Goal: Task Accomplishment & Management: Complete application form

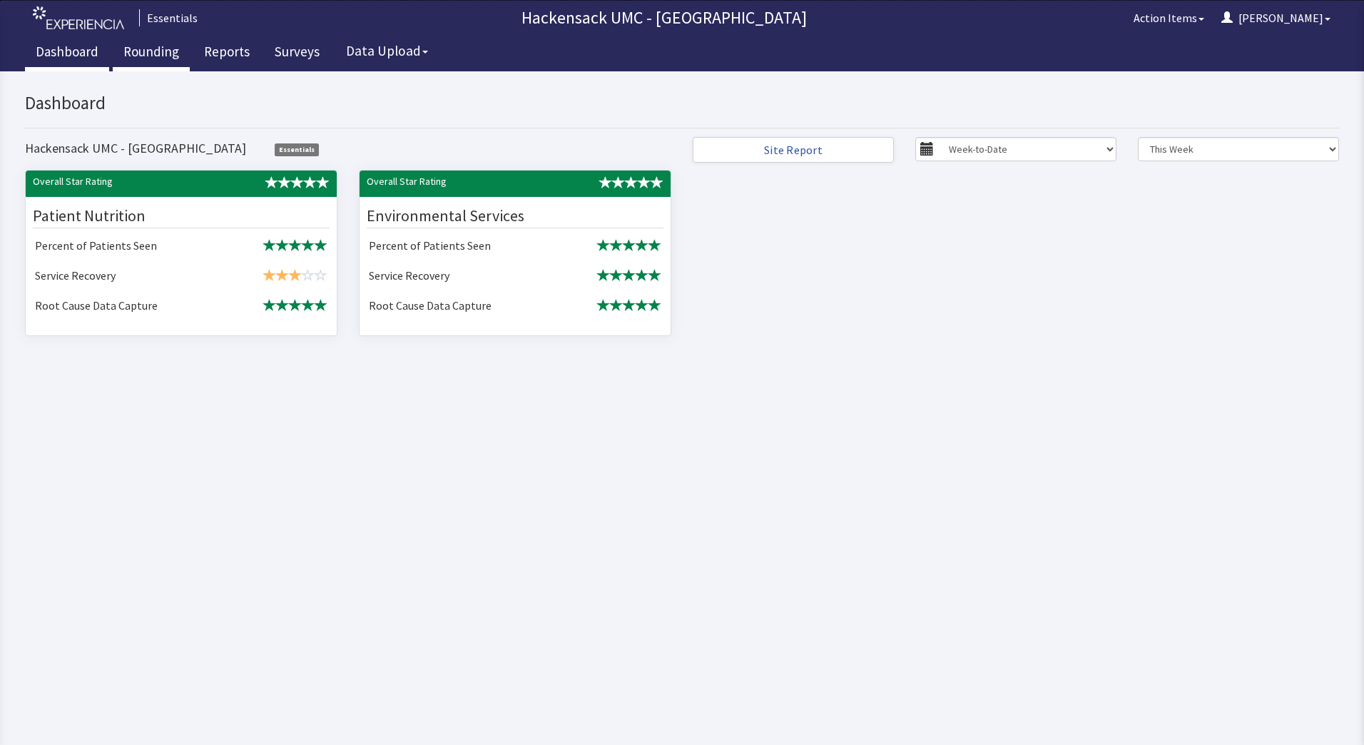
click at [150, 57] on link "Rounding" at bounding box center [151, 54] width 77 height 36
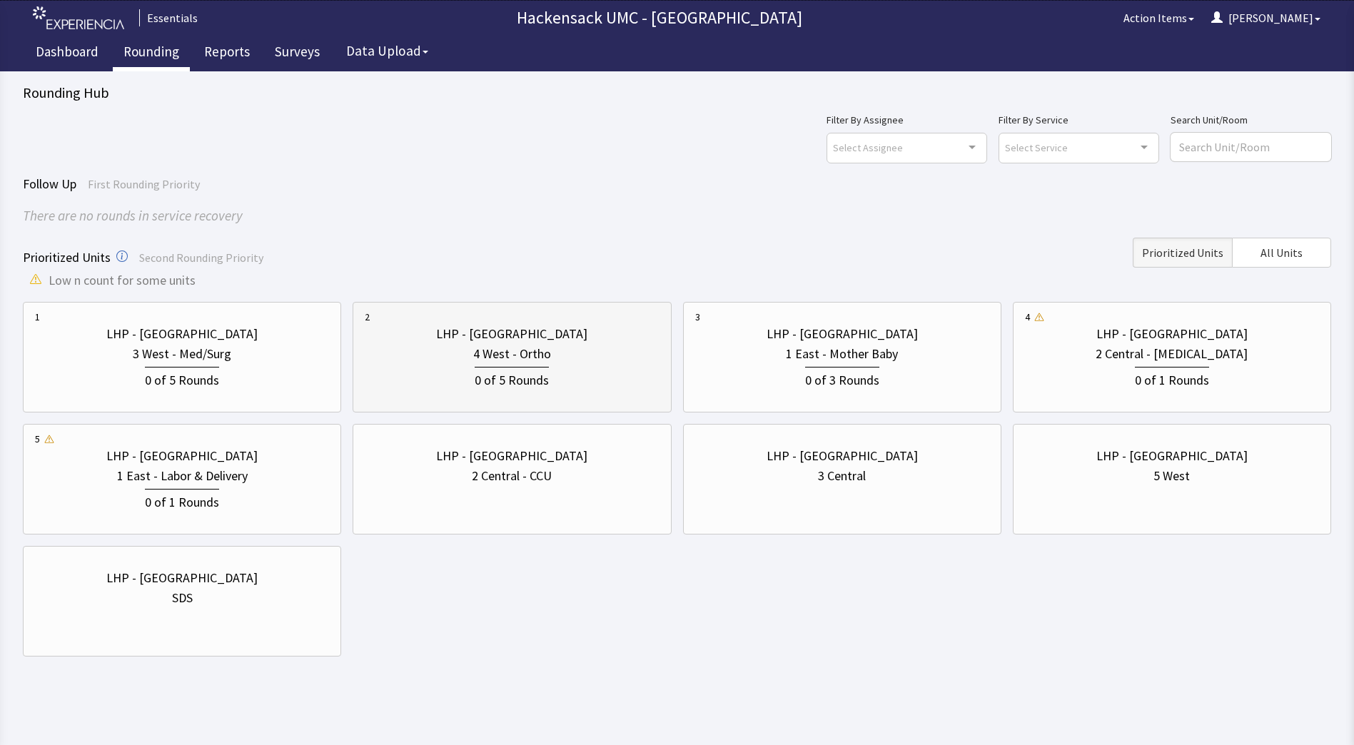
click at [488, 372] on div "0 of 5 Rounds" at bounding box center [512, 379] width 74 height 24
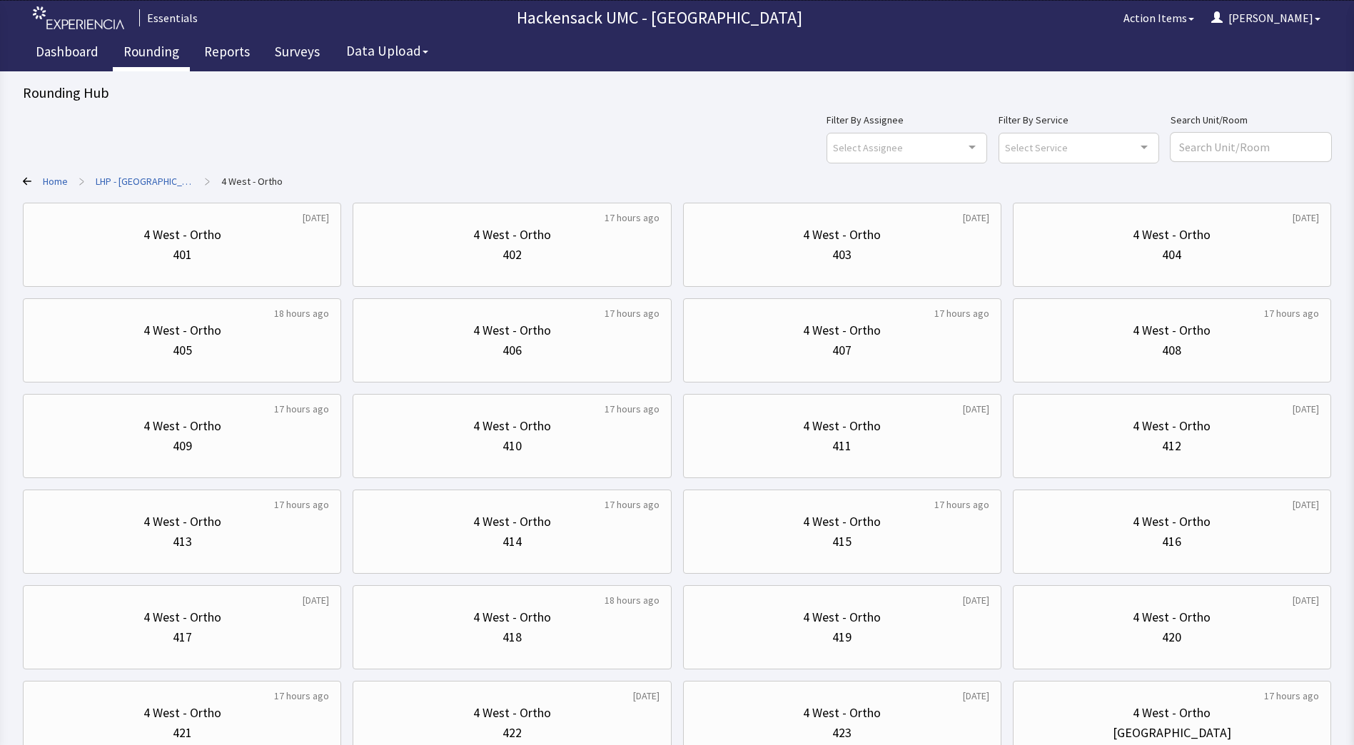
scroll to position [114, 0]
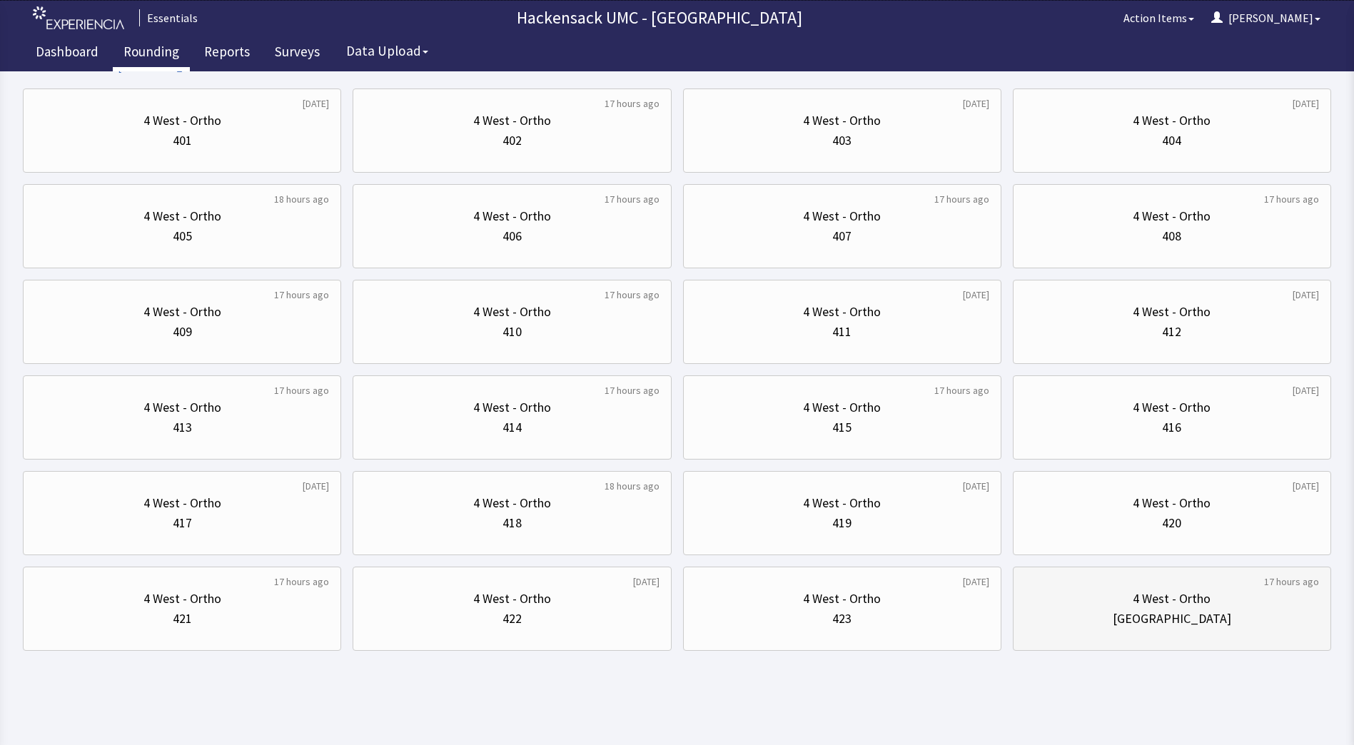
click at [1143, 613] on div "[GEOGRAPHIC_DATA]" at bounding box center [1172, 619] width 118 height 20
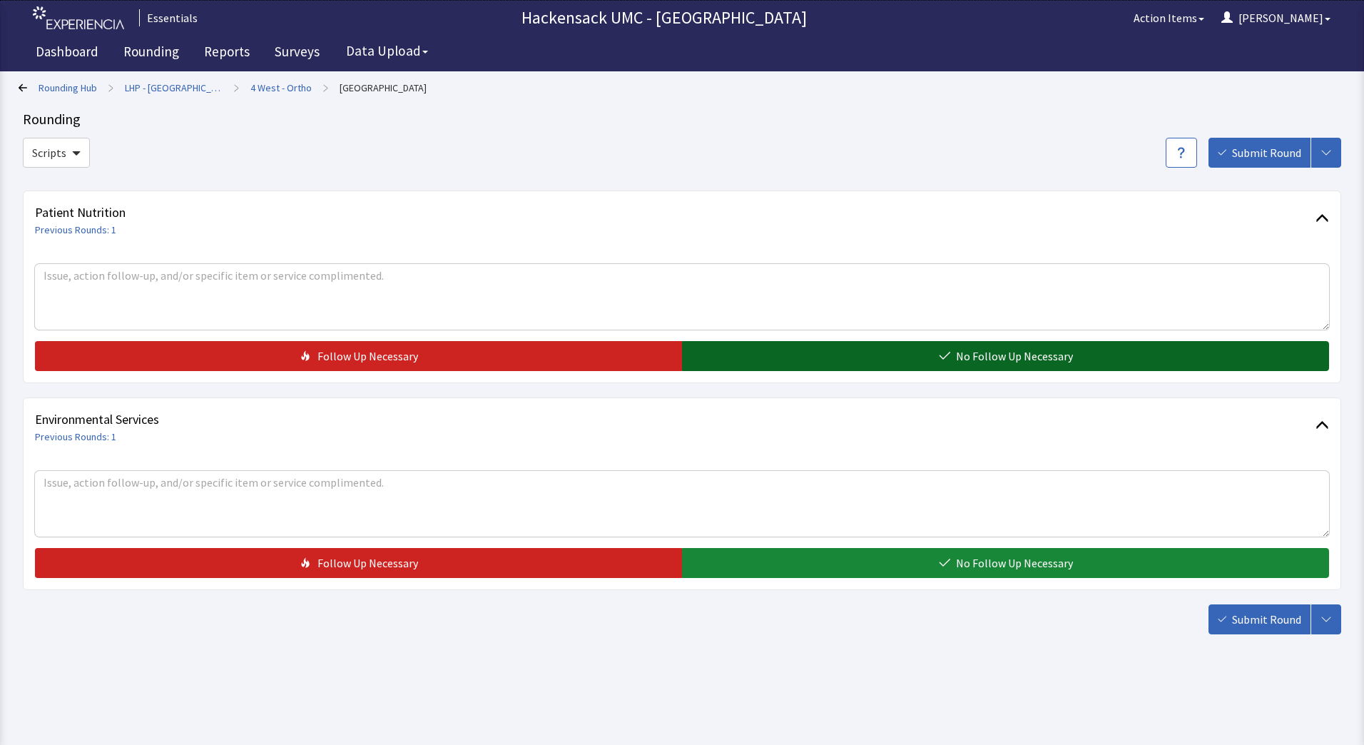
click at [842, 350] on button "No Follow Up Necessary" at bounding box center [1005, 356] width 647 height 30
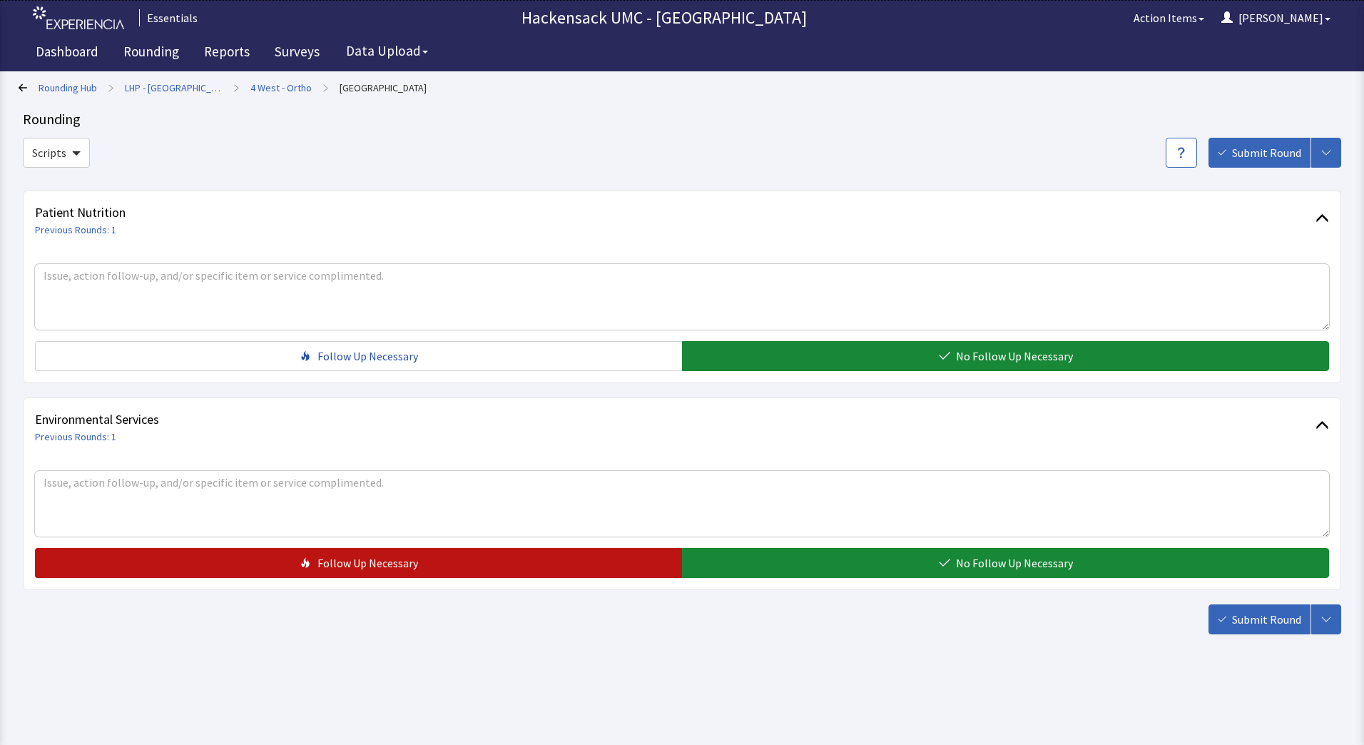
click at [574, 562] on button "Follow Up Necessary" at bounding box center [358, 563] width 647 height 30
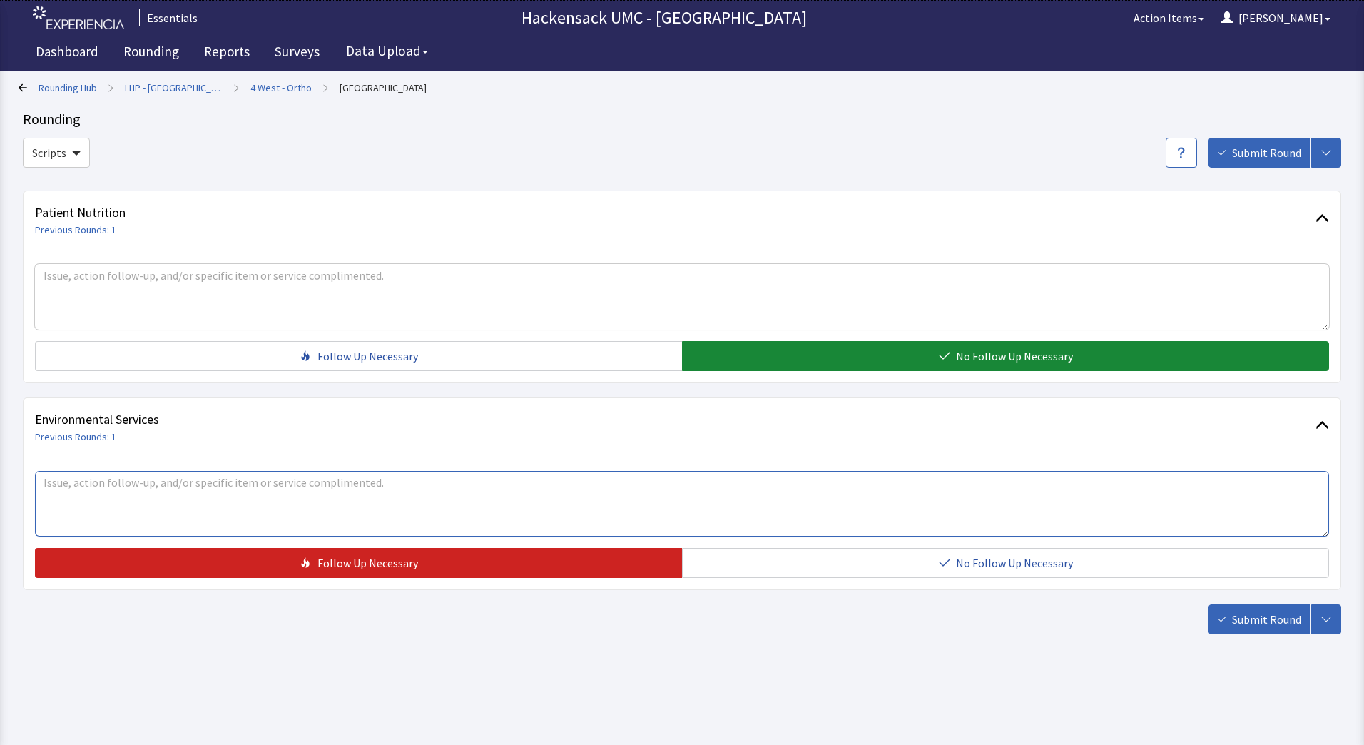
click at [468, 495] on textarea at bounding box center [682, 504] width 1295 height 66
click at [468, 495] on textarea "K" at bounding box center [682, 504] width 1295 height 66
type textarea "Kera - room 402 the floor continues to be sticky even after mopping."
click at [1240, 624] on span "Submit Round" at bounding box center [1266, 619] width 69 height 17
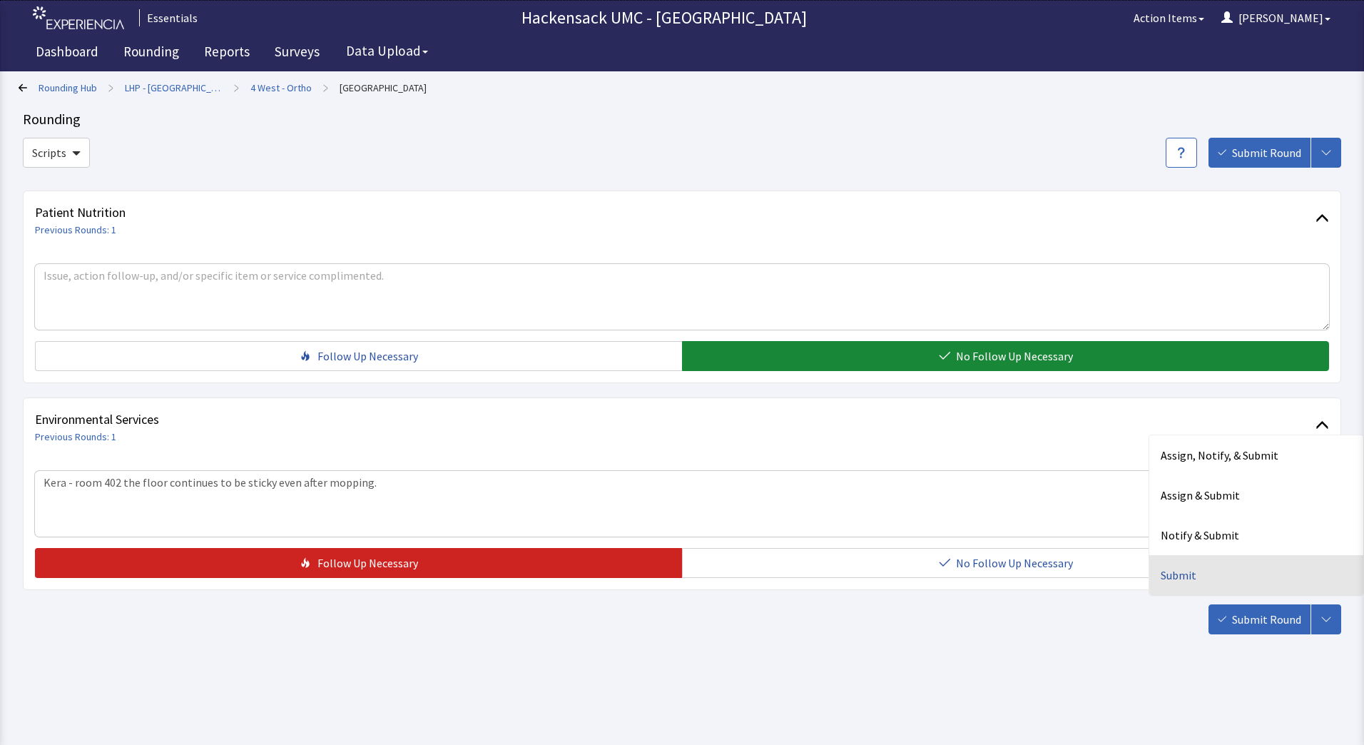
click at [1197, 579] on div "Submit" at bounding box center [1257, 575] width 214 height 40
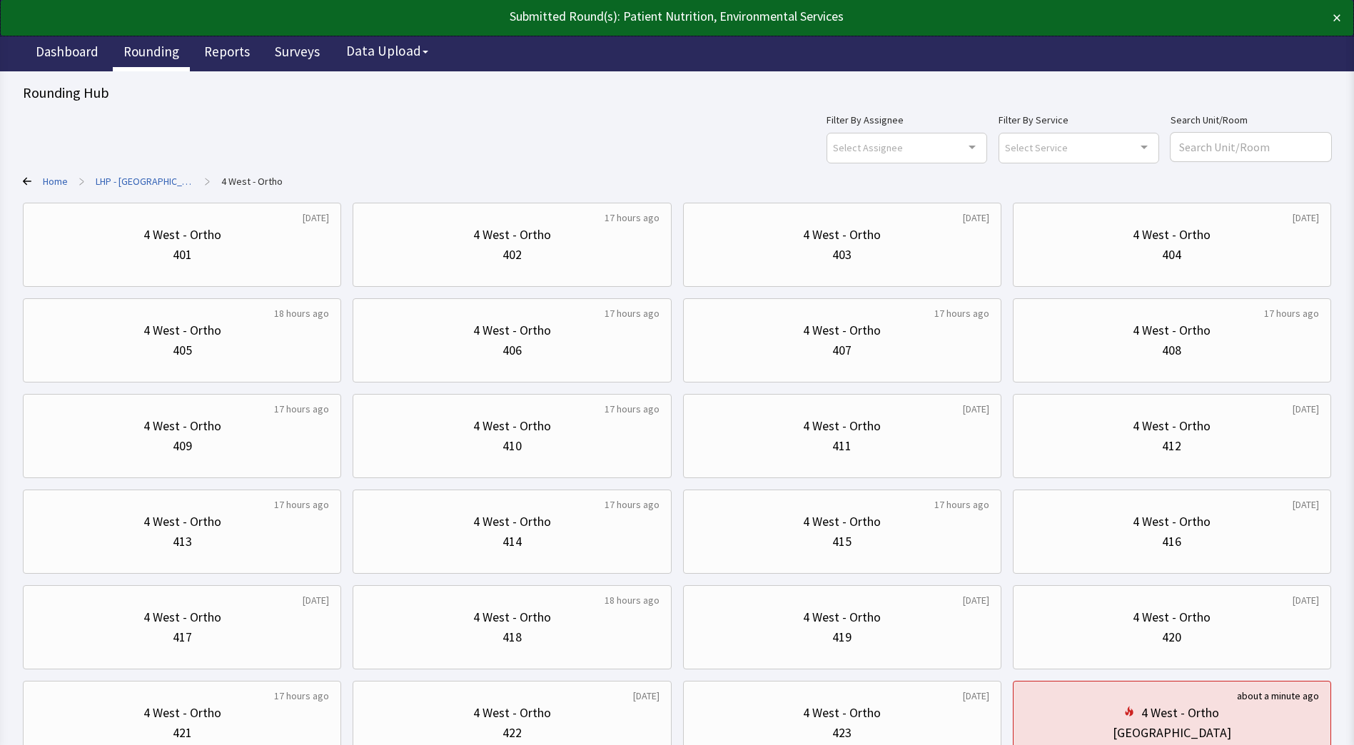
click at [147, 51] on link "Rounding" at bounding box center [151, 54] width 77 height 36
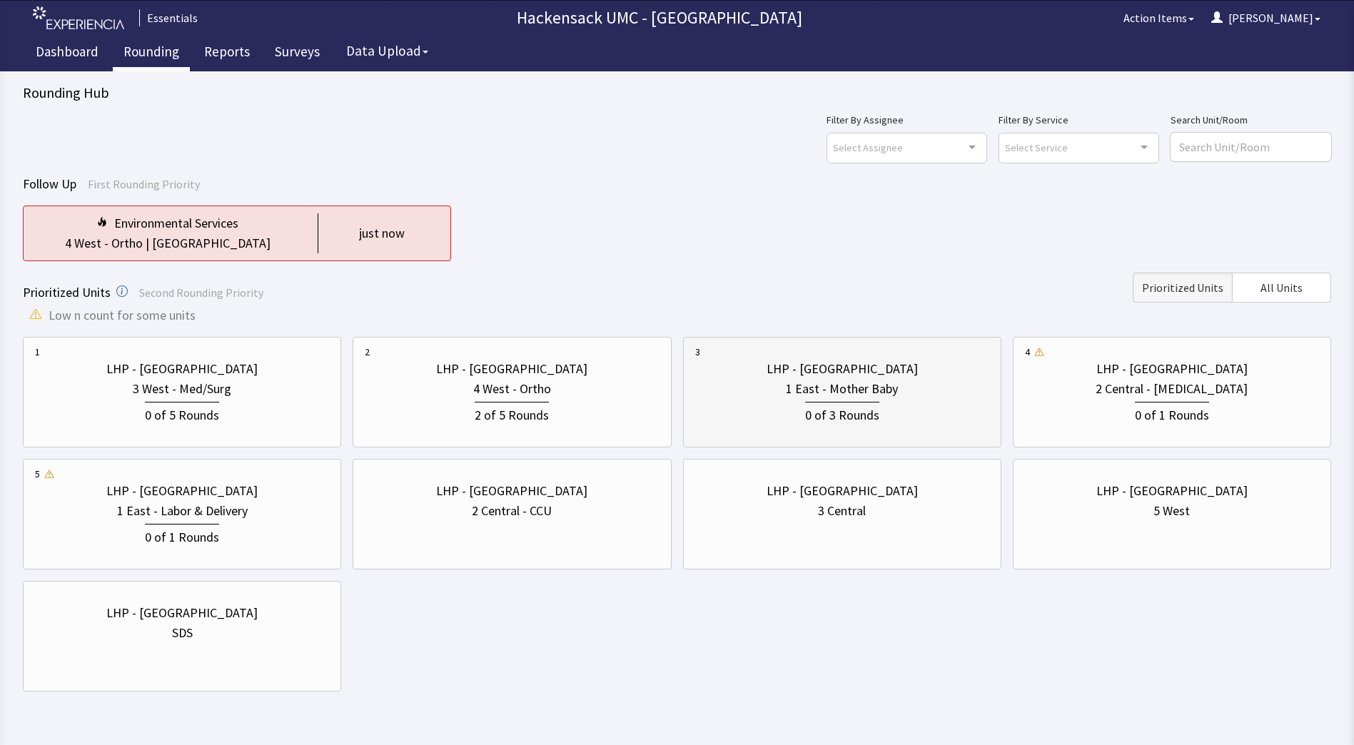
click at [827, 395] on div "1 East - Mother Baby" at bounding box center [842, 389] width 112 height 20
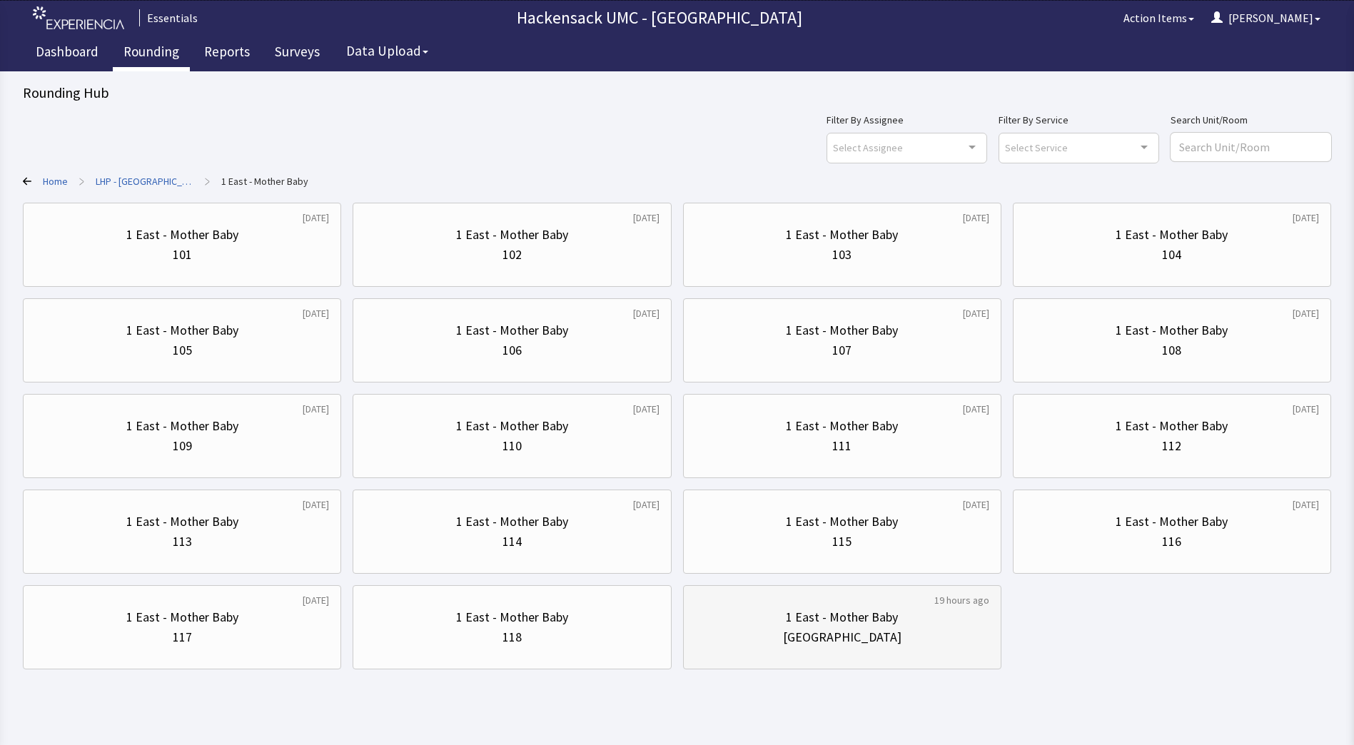
click at [852, 617] on div "1 East - Mother Baby" at bounding box center [842, 617] width 112 height 20
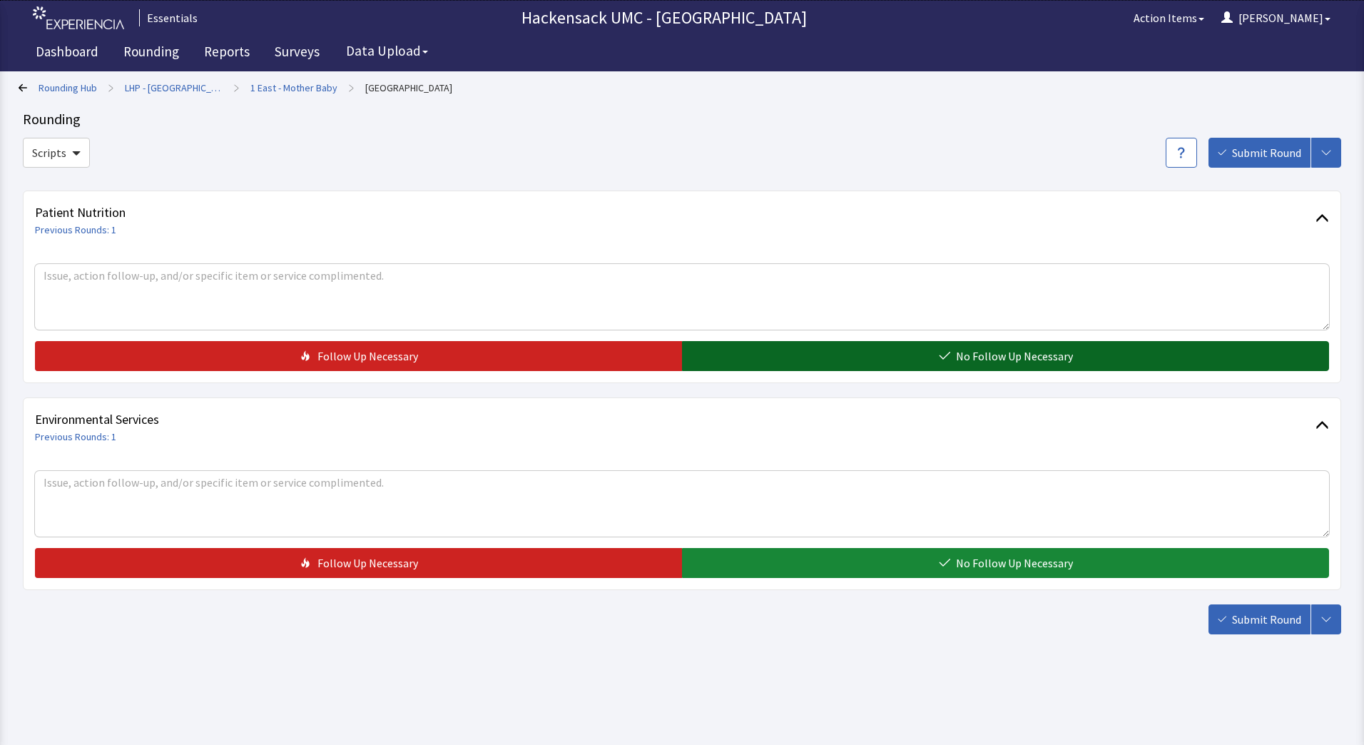
click at [912, 348] on button "No Follow Up Necessary" at bounding box center [1005, 356] width 647 height 30
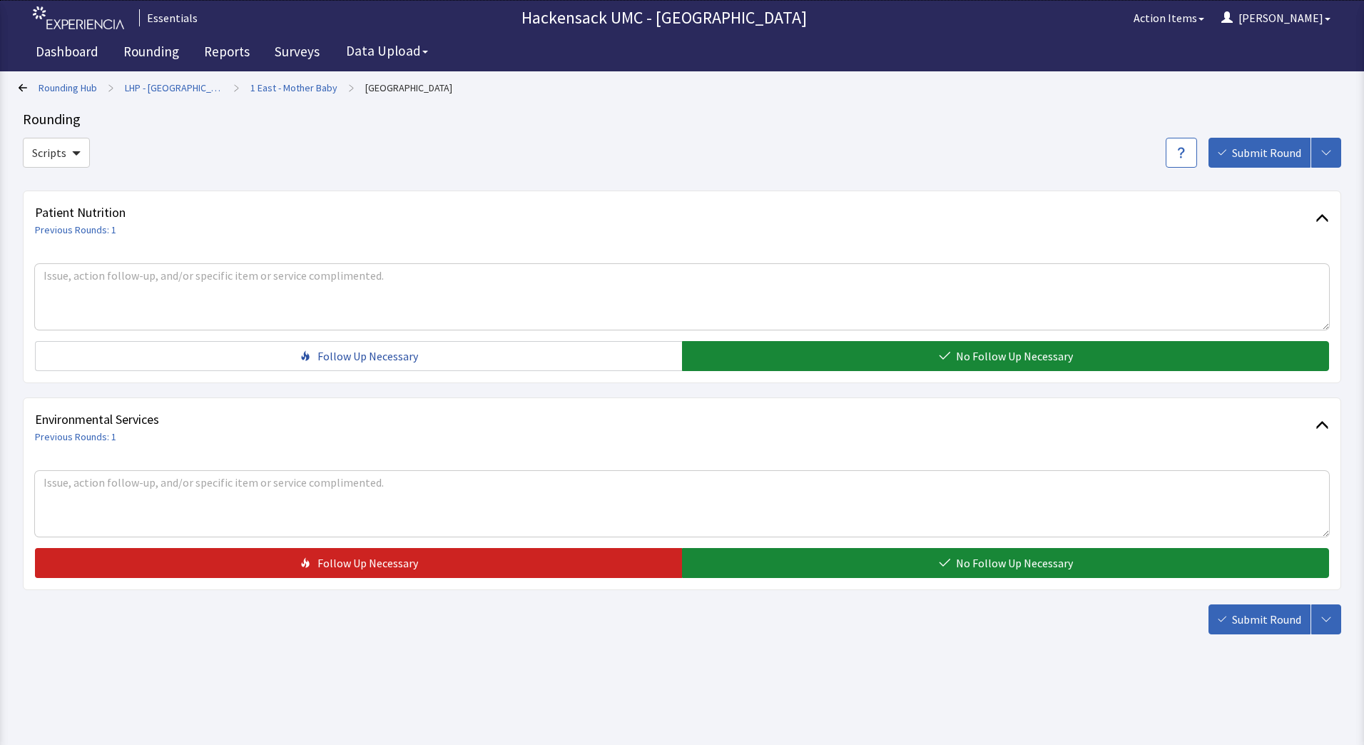
click at [849, 584] on div "Environmental Services Previous Rounds: 1 Follow Up Necessary No Follow Up Nece…" at bounding box center [682, 493] width 1319 height 193
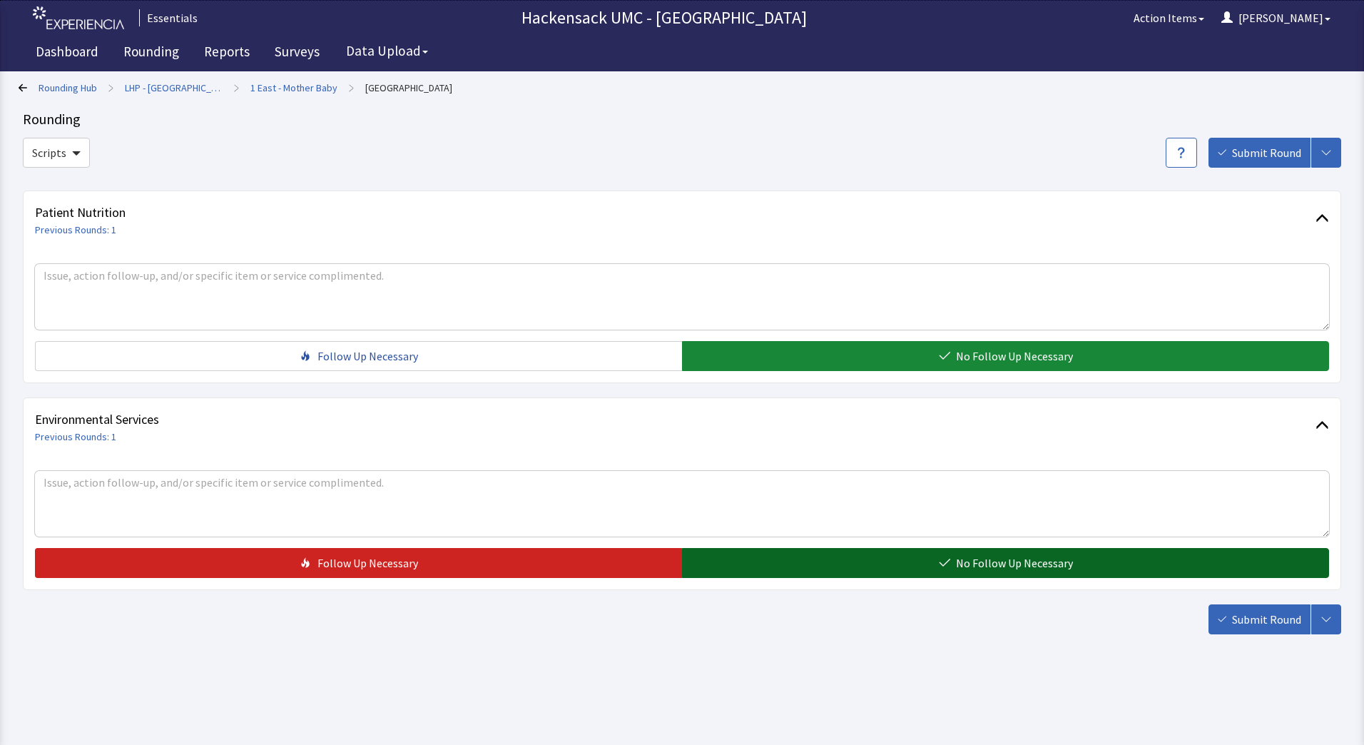
click at [878, 567] on button "No Follow Up Necessary" at bounding box center [1005, 563] width 647 height 30
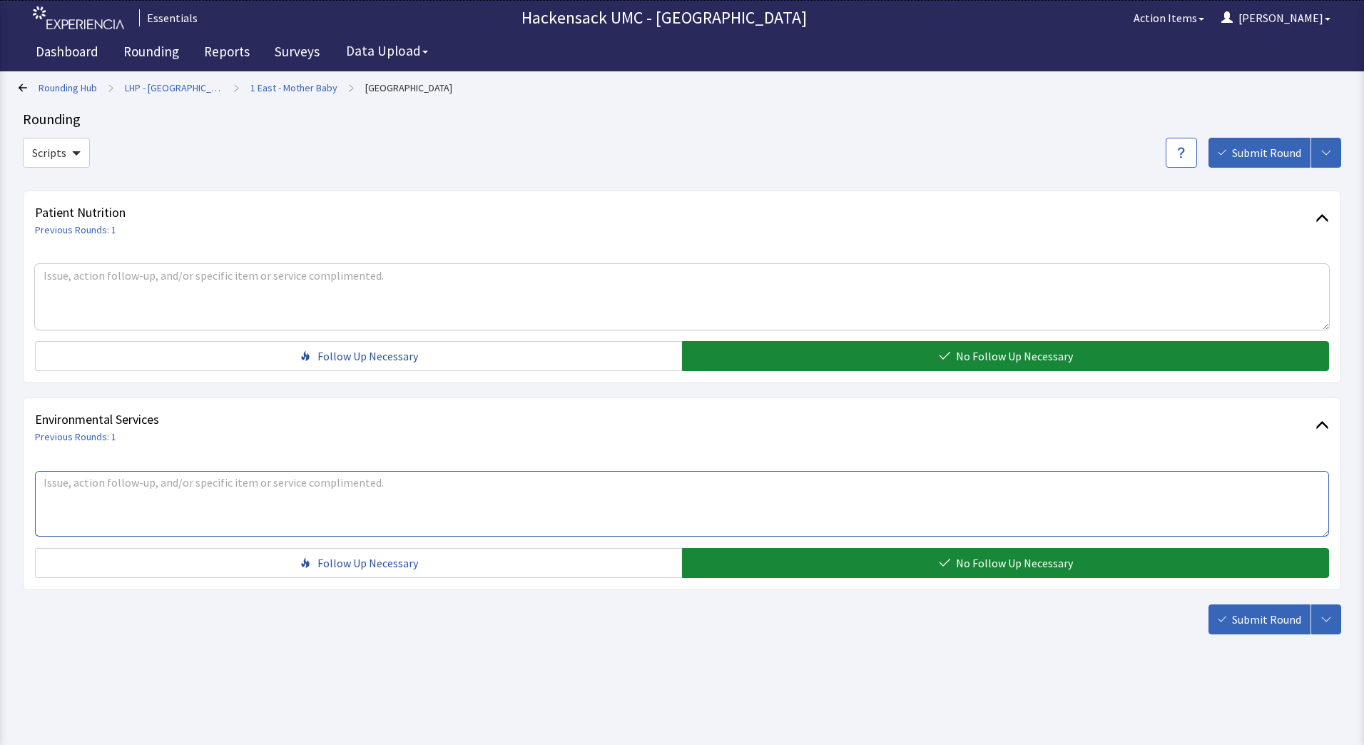
click at [273, 511] on textarea at bounding box center [682, 504] width 1295 height 66
type textarea "[PERSON_NAME] /MB need baby shirts, wash cloths, and large gowns."
click at [1264, 614] on span "Submit Round" at bounding box center [1266, 619] width 69 height 17
